Goal: Obtain resource: Obtain resource

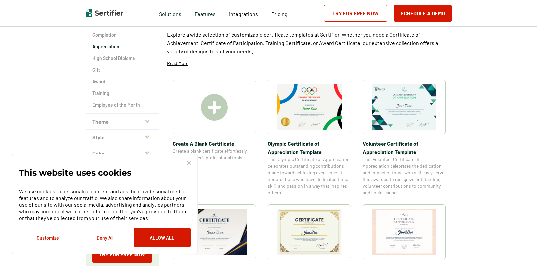
scroll to position [121, 0]
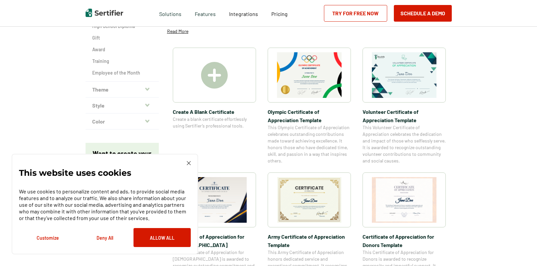
click at [398, 220] on img at bounding box center [404, 200] width 65 height 46
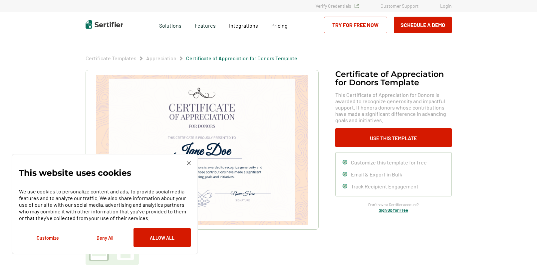
click at [218, 100] on img at bounding box center [202, 150] width 212 height 150
click at [188, 165] on img at bounding box center [189, 163] width 4 height 4
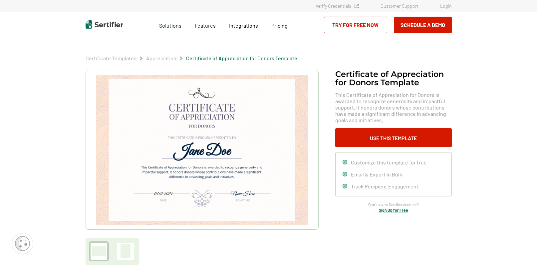
click at [227, 145] on img at bounding box center [202, 150] width 212 height 150
click at [200, 179] on img at bounding box center [202, 150] width 212 height 150
click at [185, 168] on img at bounding box center [202, 150] width 212 height 150
click at [227, 150] on img at bounding box center [202, 150] width 212 height 150
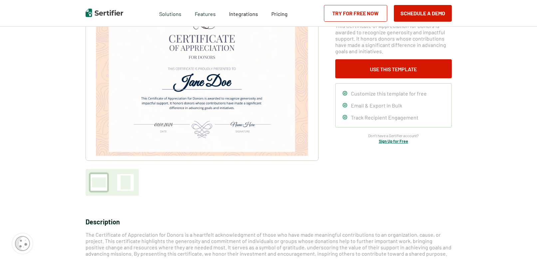
scroll to position [32, 0]
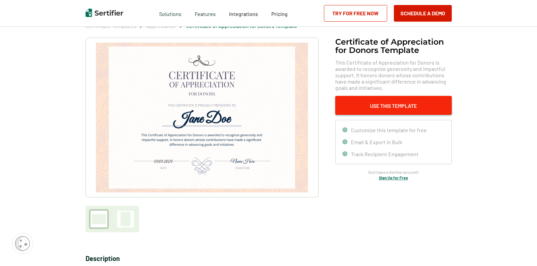
click at [396, 106] on button "Use This Template" at bounding box center [393, 105] width 116 height 19
